Goal: Information Seeking & Learning: Learn about a topic

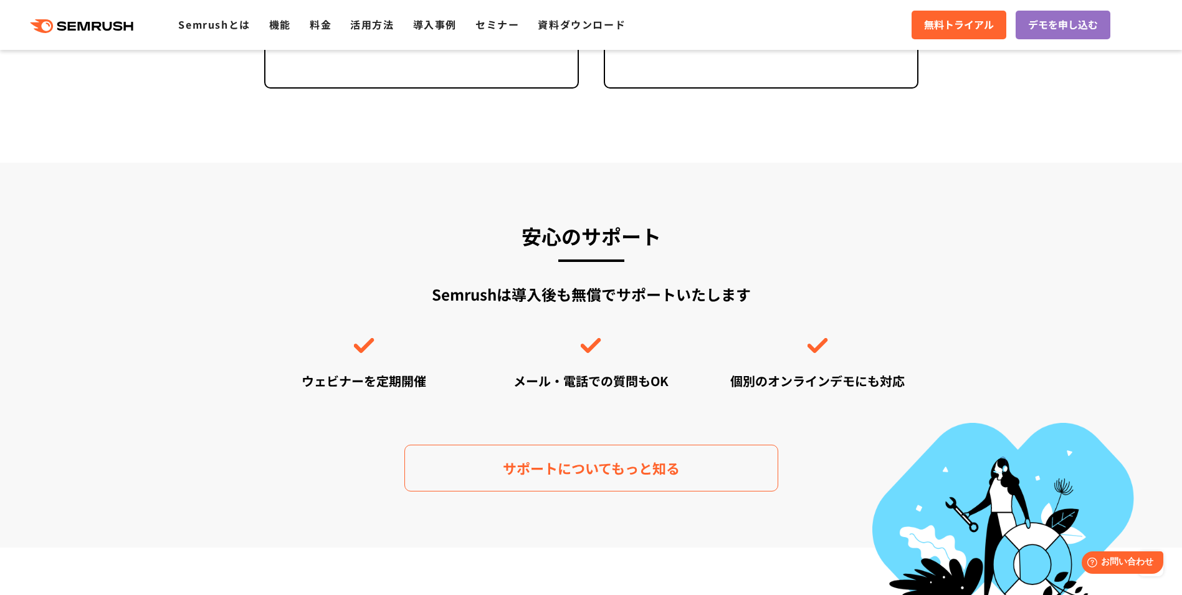
scroll to position [3026, 0]
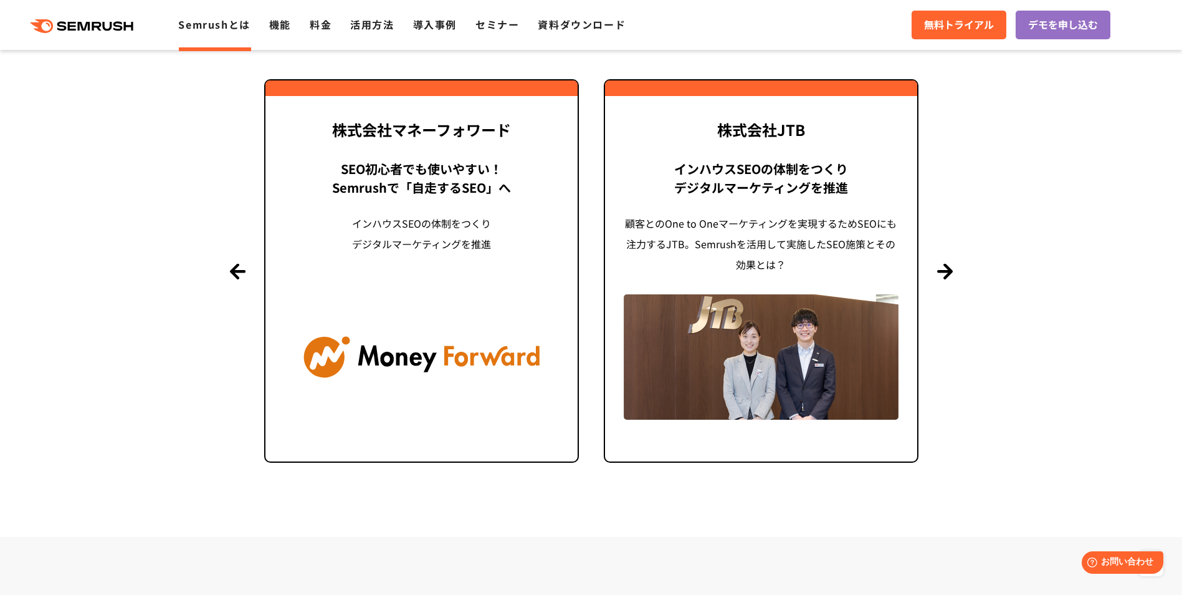
click at [213, 24] on link "Semrushとは" at bounding box center [214, 24] width 72 height 15
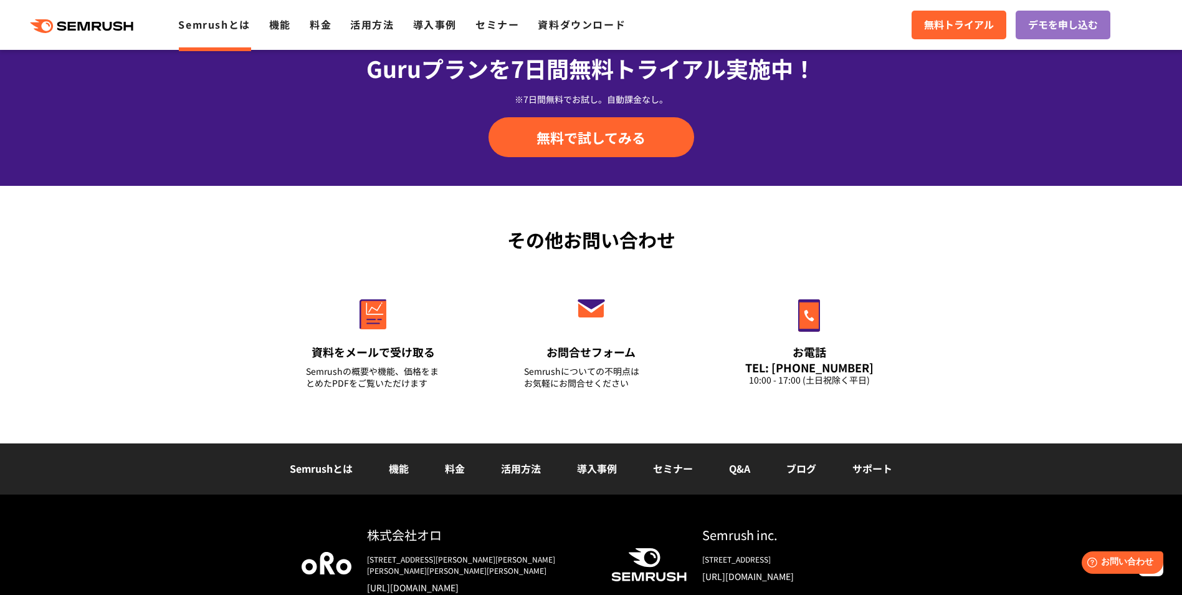
scroll to position [2968, 0]
